Goal: Information Seeking & Learning: Learn about a topic

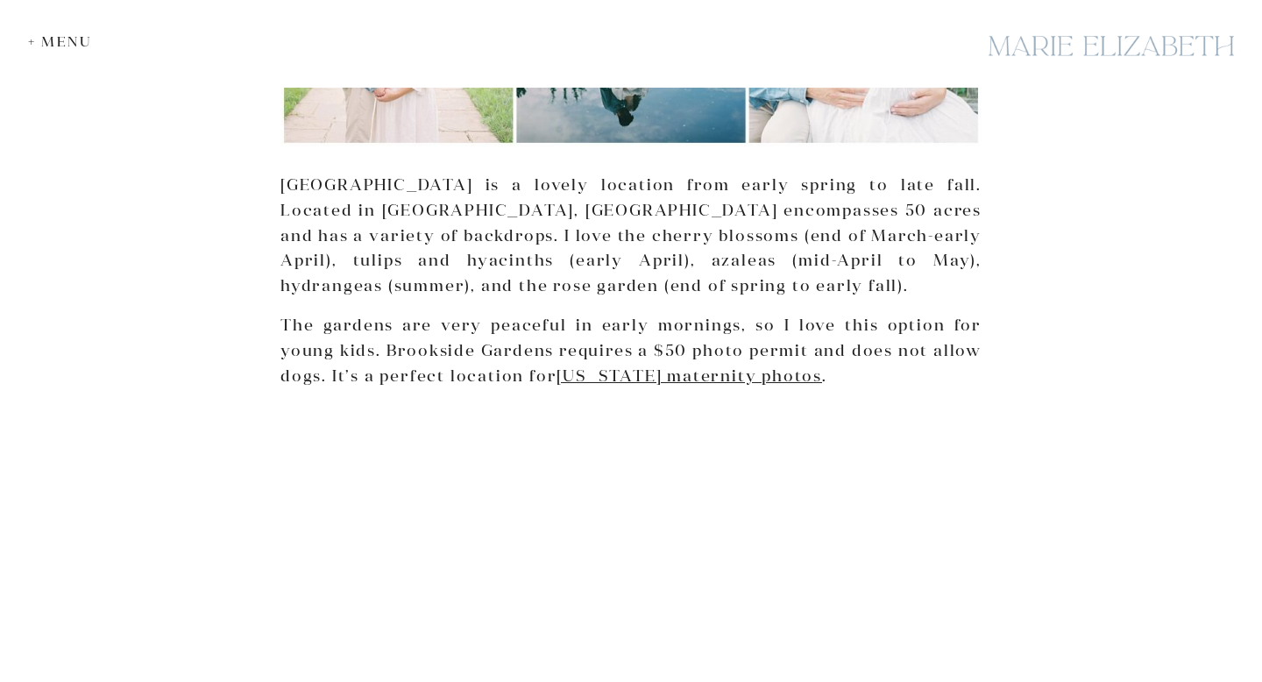
scroll to position [1249, 0]
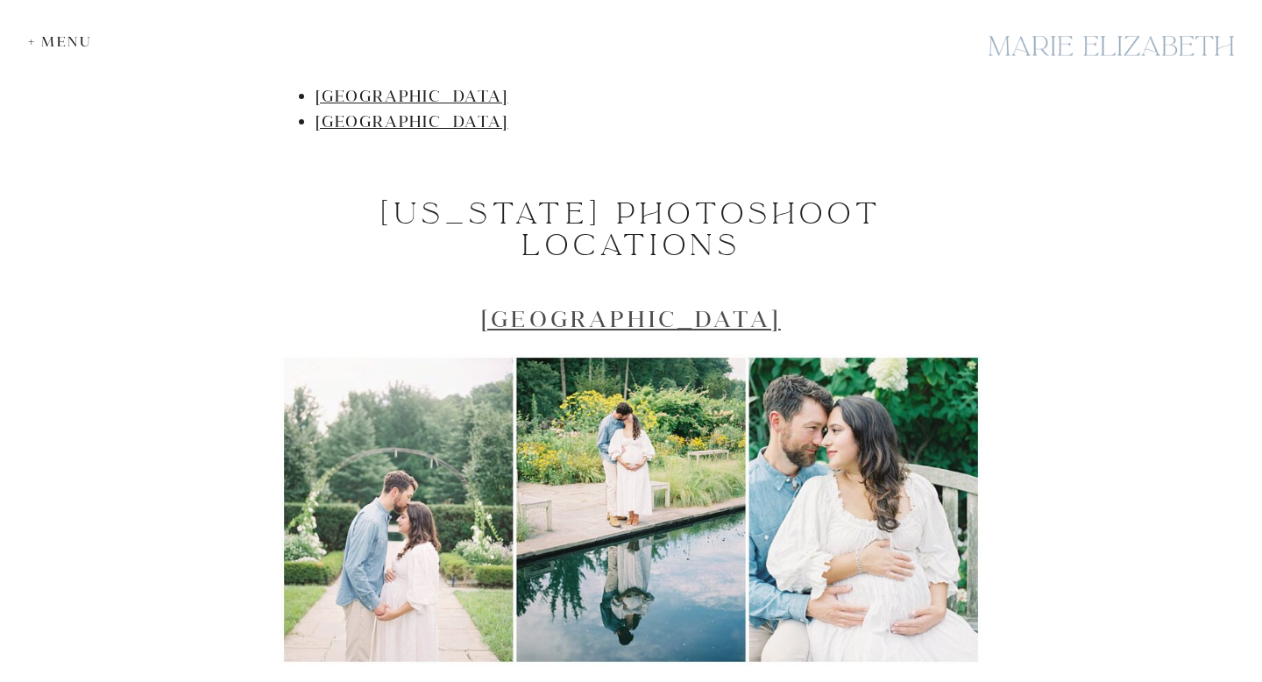
click at [590, 326] on link "[GEOGRAPHIC_DATA]" at bounding box center [631, 318] width 300 height 29
click at [842, 315] on h2 "[GEOGRAPHIC_DATA]" at bounding box center [630, 318] width 701 height 27
drag, startPoint x: 831, startPoint y: 322, endPoint x: 609, endPoint y: 326, distance: 221.7
click at [609, 326] on h2 "[GEOGRAPHIC_DATA]" at bounding box center [630, 318] width 701 height 27
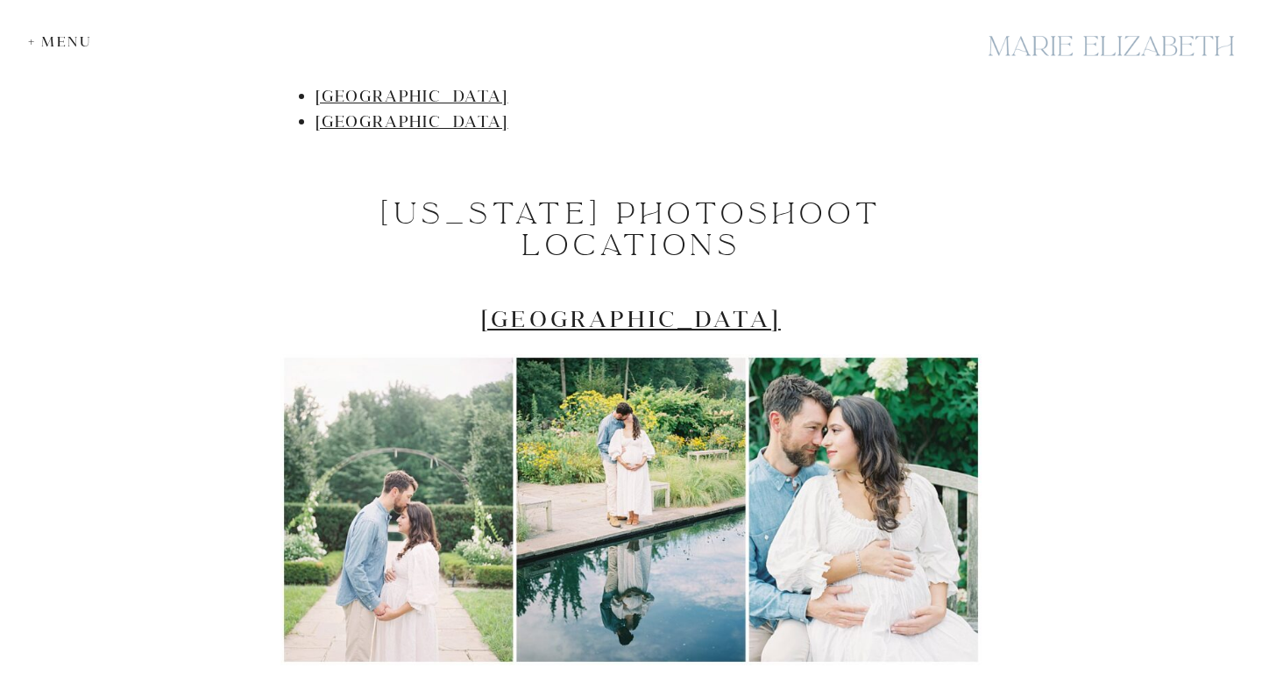
drag, startPoint x: 461, startPoint y: 315, endPoint x: 819, endPoint y: 317, distance: 358.4
click at [819, 317] on h2 "[GEOGRAPHIC_DATA]" at bounding box center [630, 318] width 701 height 27
copy link "[GEOGRAPHIC_DATA]"
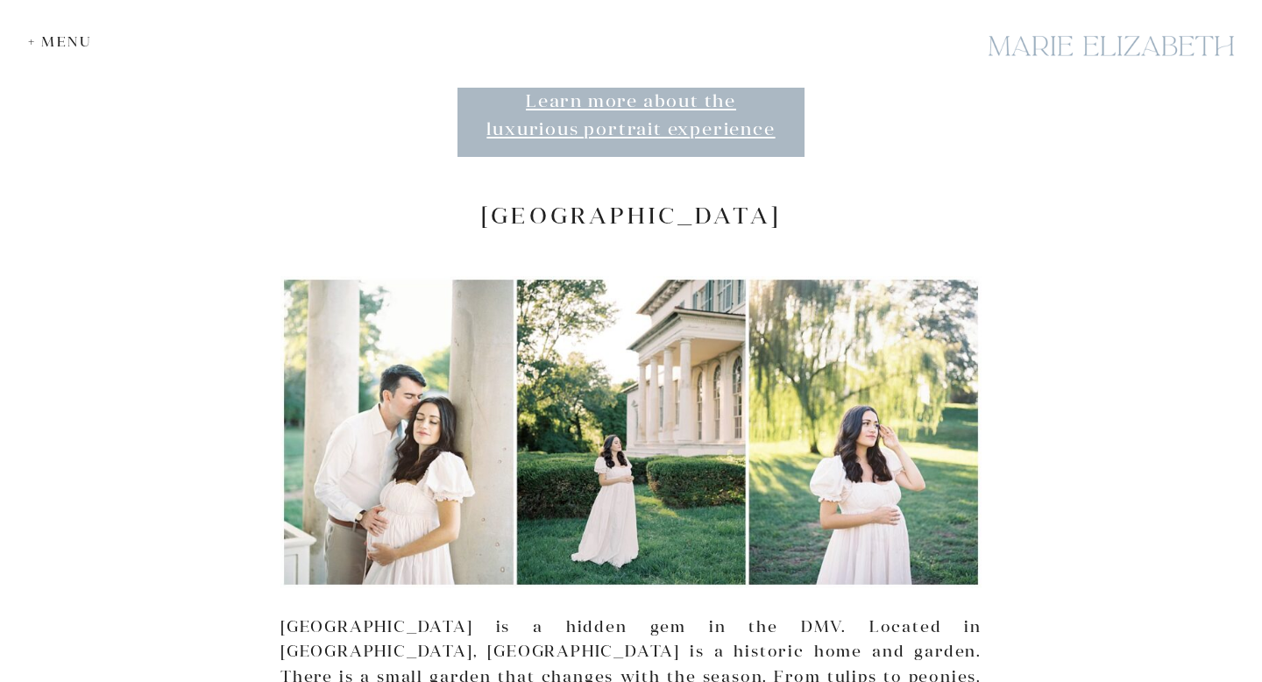
scroll to position [4364, 0]
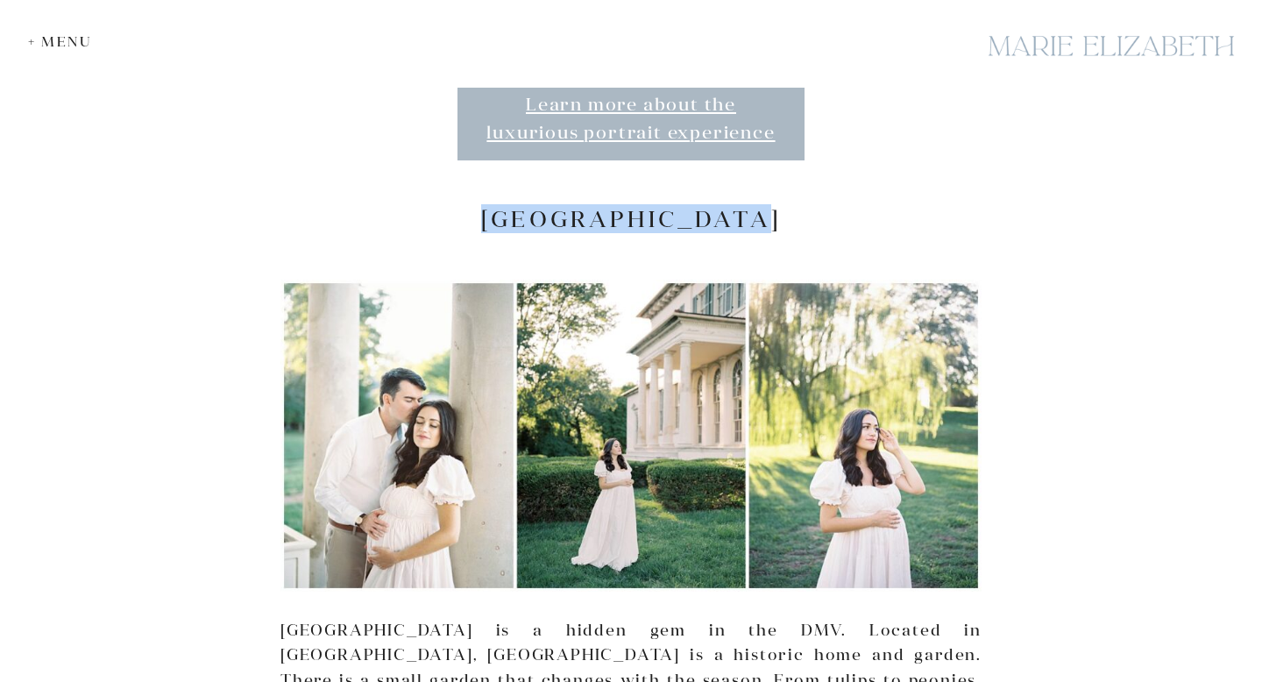
drag, startPoint x: 775, startPoint y: 168, endPoint x: 487, endPoint y: 172, distance: 288.3
click at [487, 205] on h2 "[GEOGRAPHIC_DATA]" at bounding box center [630, 218] width 701 height 27
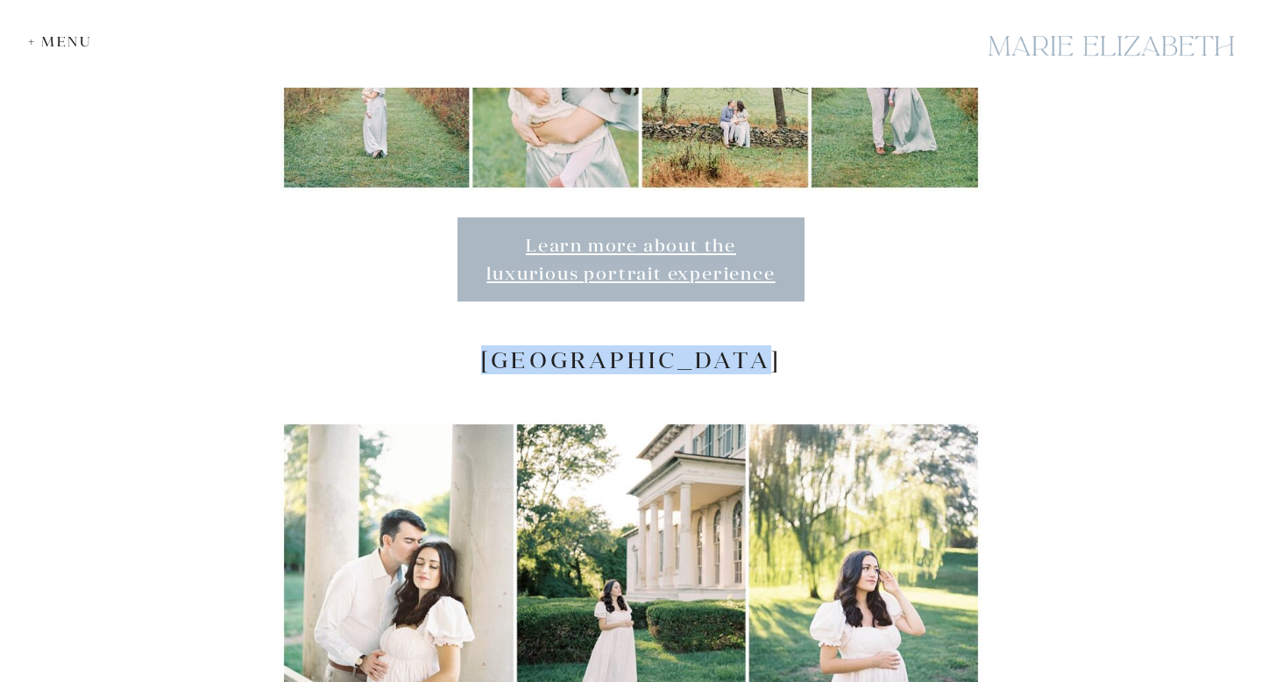
scroll to position [4194, 0]
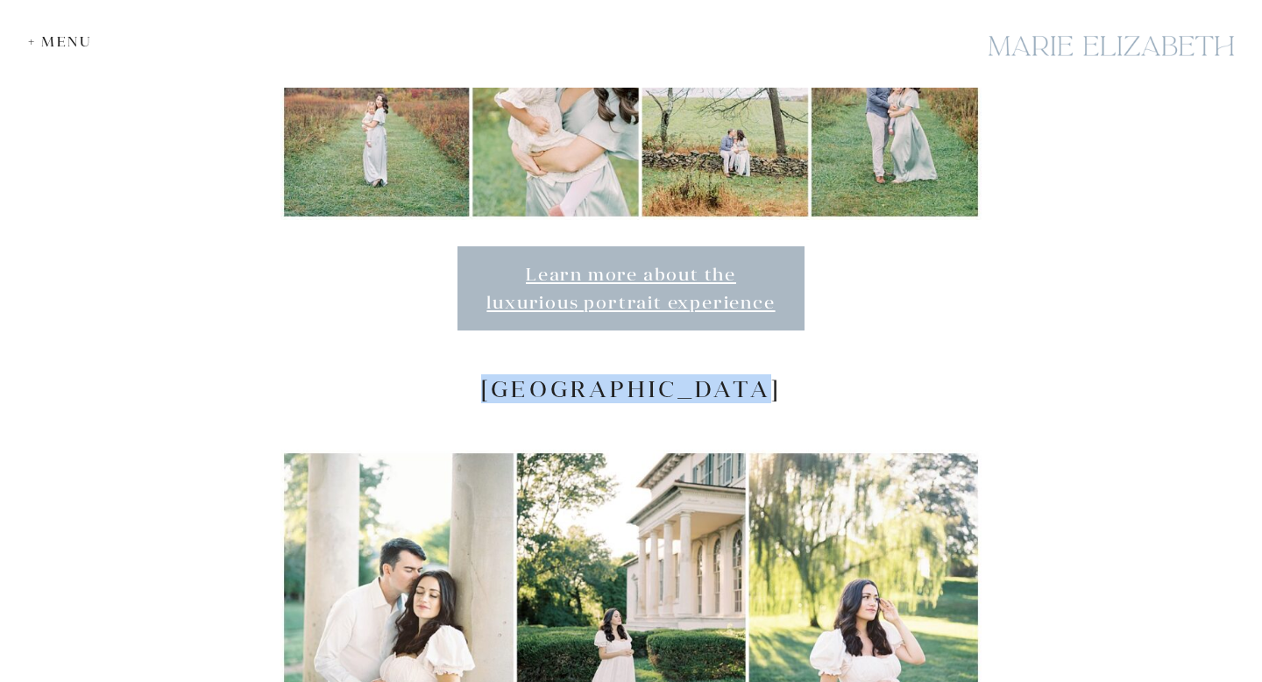
copy h2 "[GEOGRAPHIC_DATA]"
